Goal: Information Seeking & Learning: Understand process/instructions

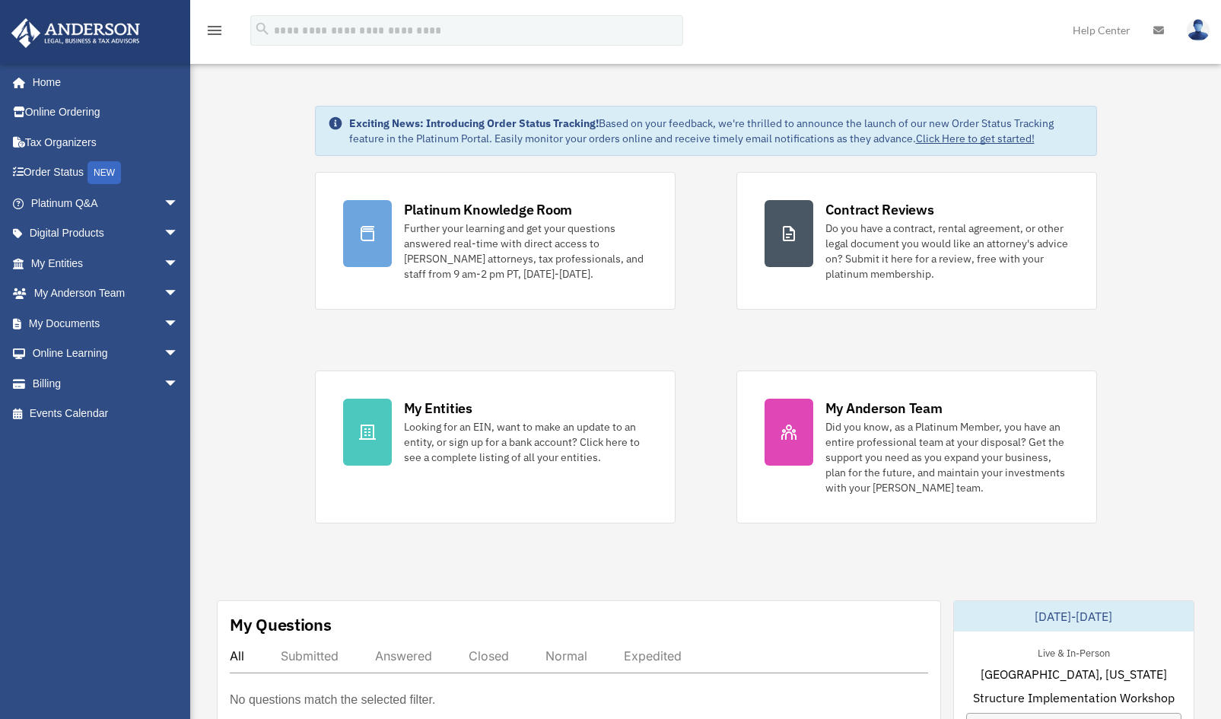
click at [1189, 33] on img at bounding box center [1198, 30] width 23 height 22
click at [785, 23] on div "menu search Site Menu add [PERSON_NAME][EMAIL_ADDRESS][DOMAIN_NAME] My Profile …" at bounding box center [610, 37] width 1198 height 52
click at [1157, 34] on icon at bounding box center [1158, 30] width 11 height 11
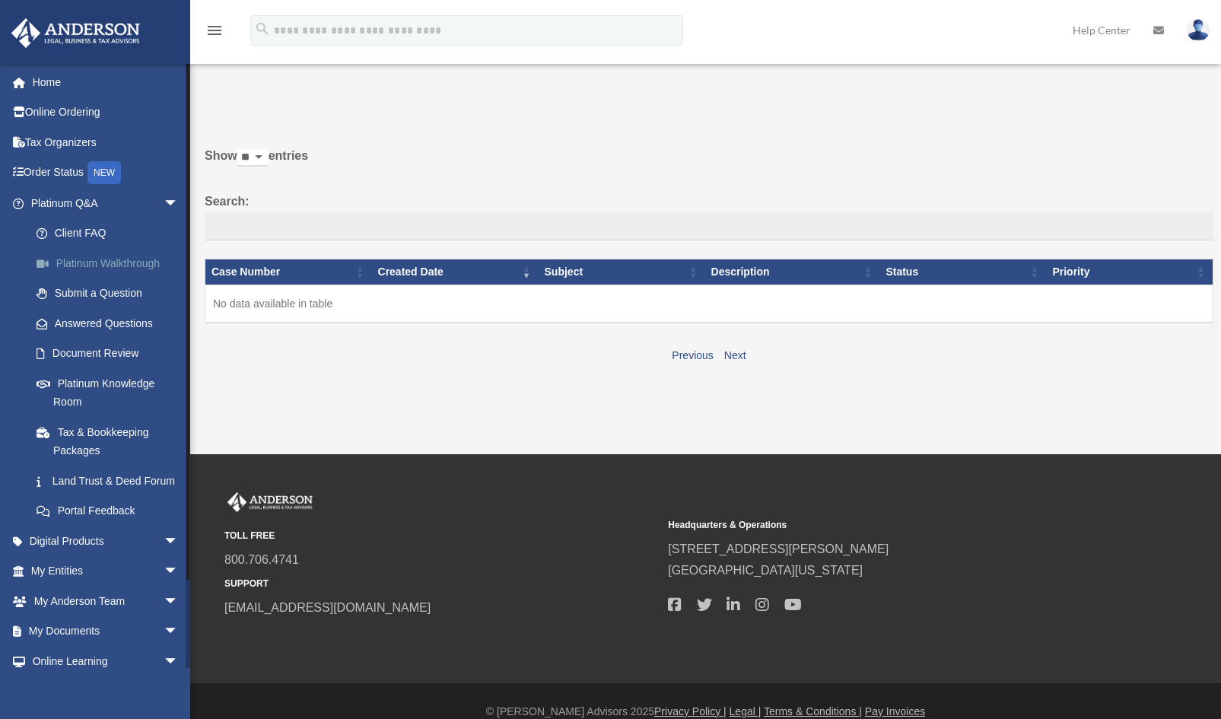
click at [107, 269] on link "Platinum Walkthrough" at bounding box center [111, 263] width 180 height 30
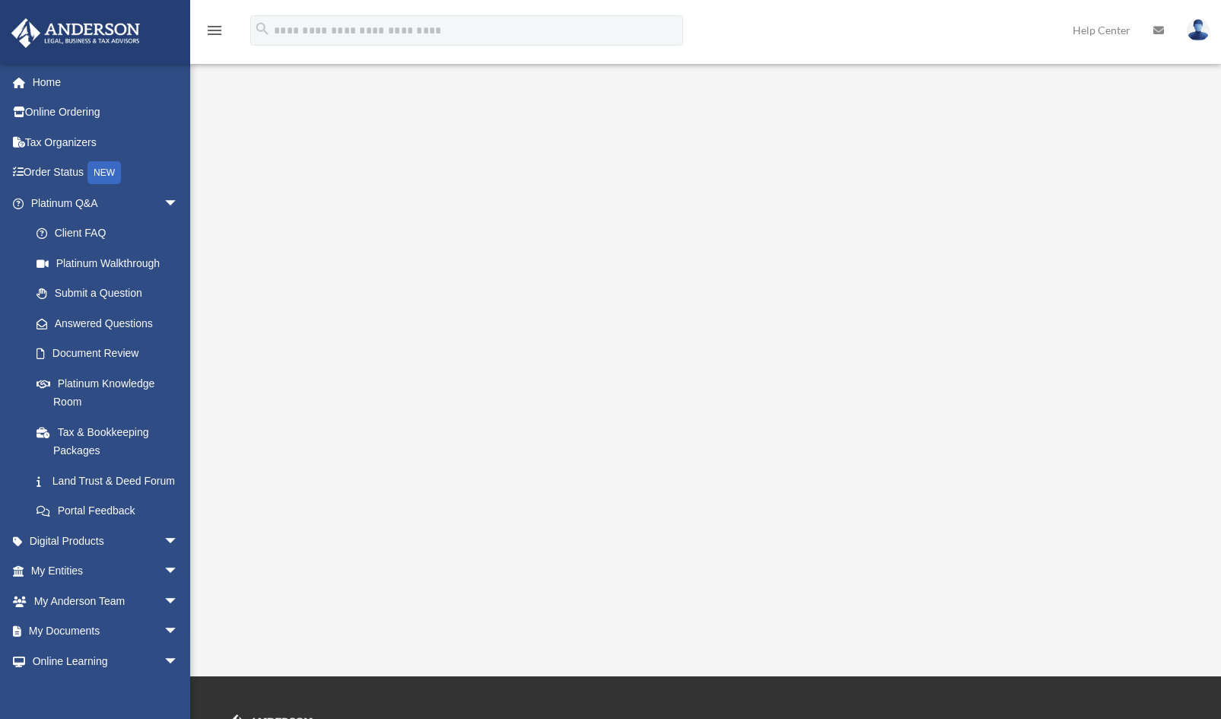
click at [799, 621] on div "Platinum Walkthrough date_range Published on Last updated January 6, 2025 July …" at bounding box center [703, 351] width 996 height 553
click at [1149, 288] on div "<span data-mce-type="bookmark" style="display: inline-block; width: 0px; overfl…" at bounding box center [703, 352] width 996 height 516
